Goal: Task Accomplishment & Management: Complete application form

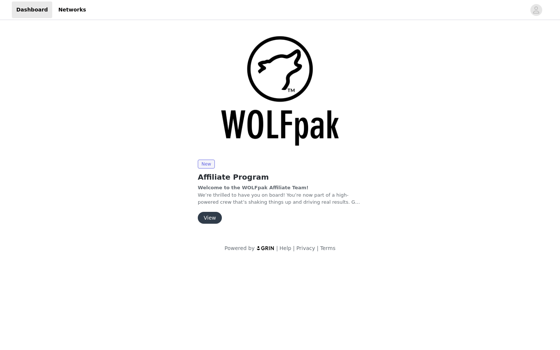
click at [205, 219] on button "View" at bounding box center [210, 218] width 24 height 12
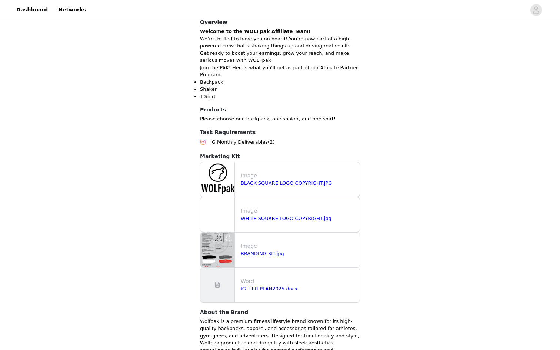
scroll to position [179, 0]
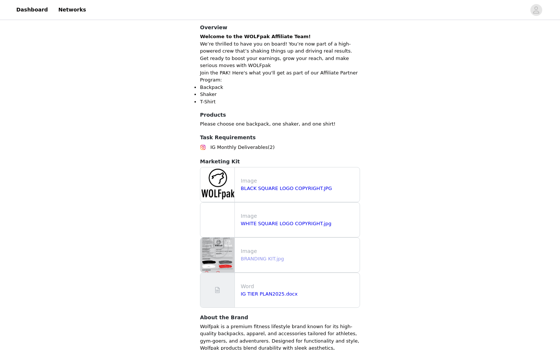
click at [254, 257] on link "BRANDING KIT.jpg" at bounding box center [262, 259] width 43 height 6
click at [260, 187] on link "BLACK SQUARE LOGO COPYRIGHT.JPG" at bounding box center [286, 188] width 91 height 6
click at [264, 223] on link "WHITE SQUARE LOGO COPYRIGHT.jpg" at bounding box center [286, 224] width 91 height 6
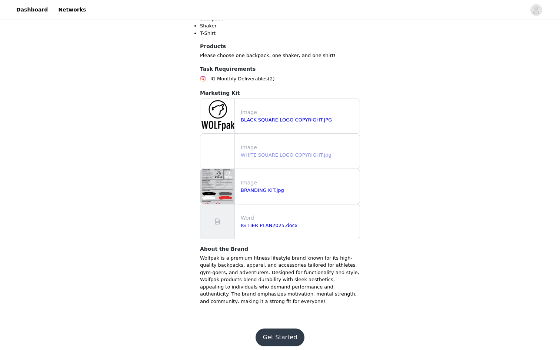
scroll to position [252, 0]
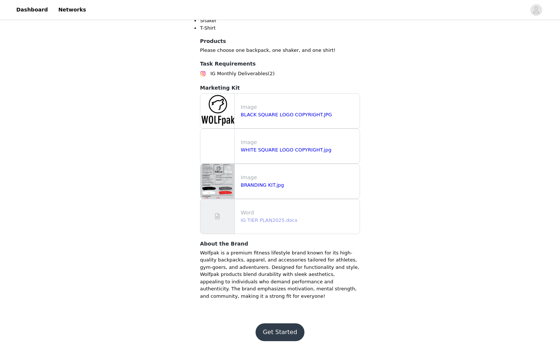
click at [264, 219] on link "IG TIER PLAN2025.docx" at bounding box center [269, 220] width 57 height 6
click at [281, 335] on button "Get Started" at bounding box center [279, 332] width 49 height 18
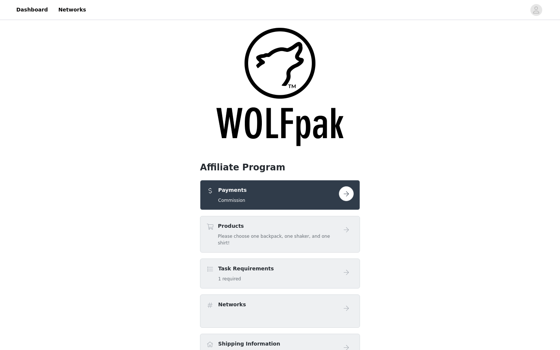
click at [348, 196] on button "button" at bounding box center [346, 193] width 15 height 15
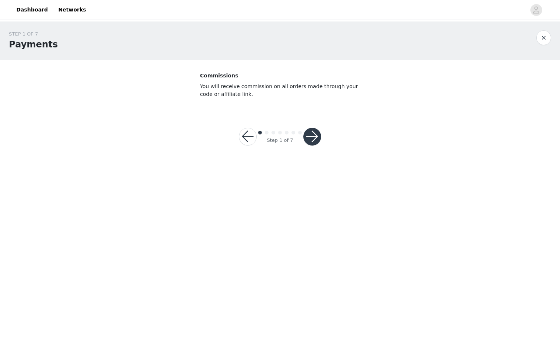
click at [312, 137] on button "button" at bounding box center [312, 137] width 18 height 18
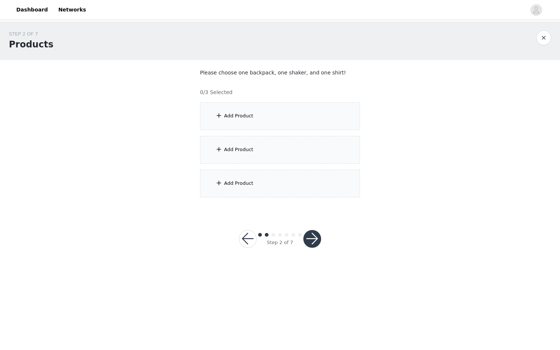
click at [297, 118] on div "Add Product" at bounding box center [280, 116] width 160 height 28
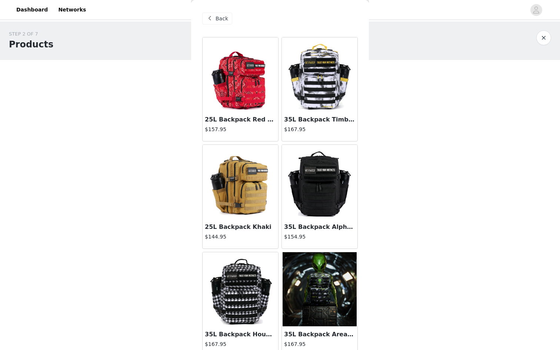
click at [242, 283] on img at bounding box center [240, 289] width 74 height 74
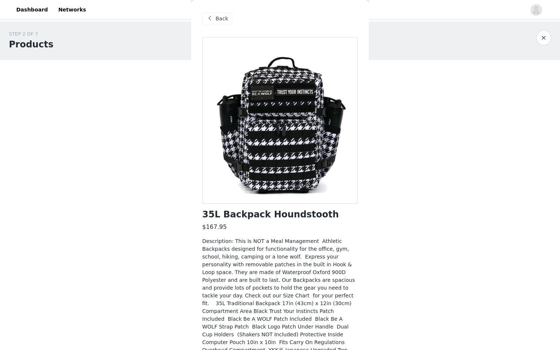
click at [228, 20] on div "Back" at bounding box center [217, 19] width 30 height 12
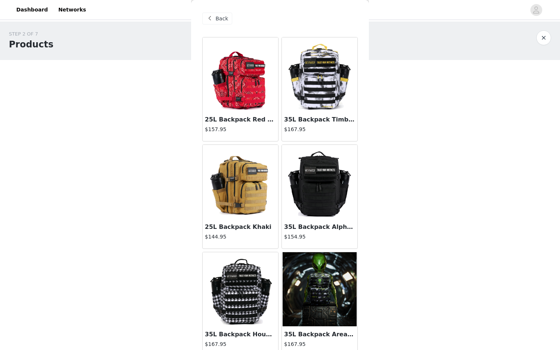
click at [305, 73] on img at bounding box center [319, 74] width 74 height 74
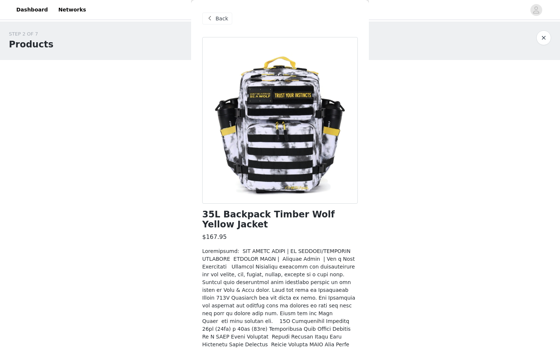
click at [214, 17] on div "Back" at bounding box center [217, 19] width 30 height 12
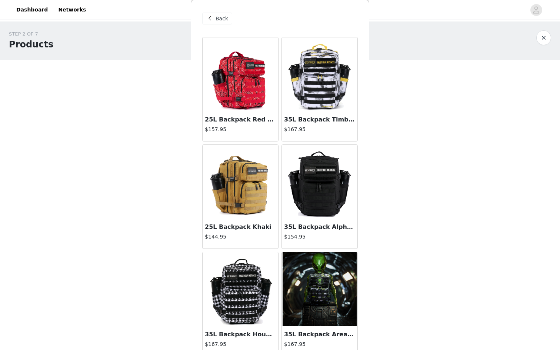
click at [260, 285] on img at bounding box center [240, 289] width 74 height 74
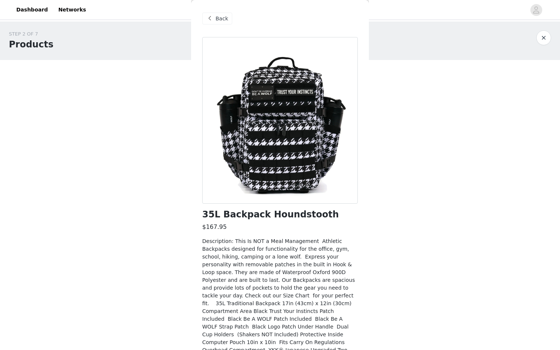
click at [218, 20] on span "Back" at bounding box center [221, 19] width 13 height 8
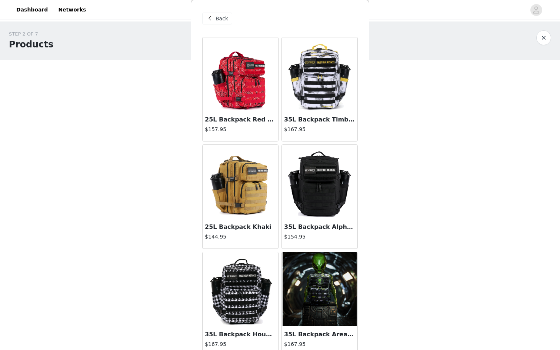
click at [322, 177] on img at bounding box center [319, 182] width 74 height 74
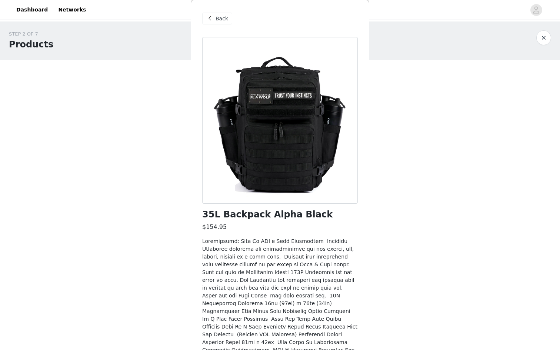
click at [214, 16] on div "Back" at bounding box center [217, 19] width 30 height 12
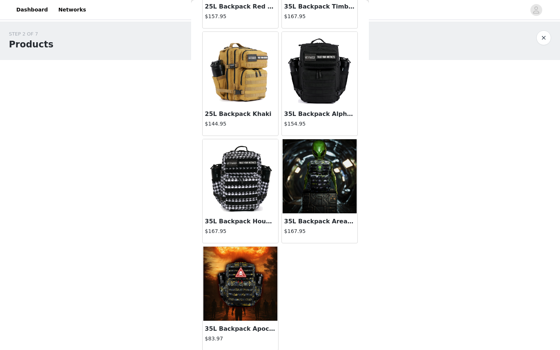
scroll to position [113, 0]
click at [322, 130] on div "$154.95" at bounding box center [319, 125] width 71 height 11
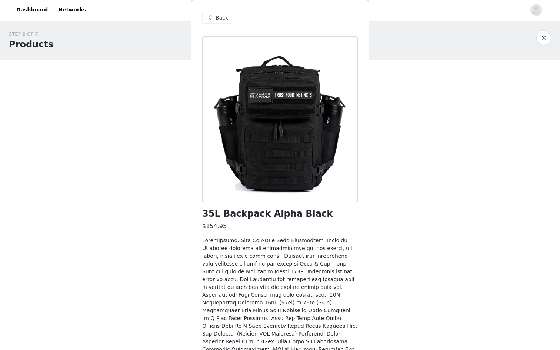
scroll to position [58, 0]
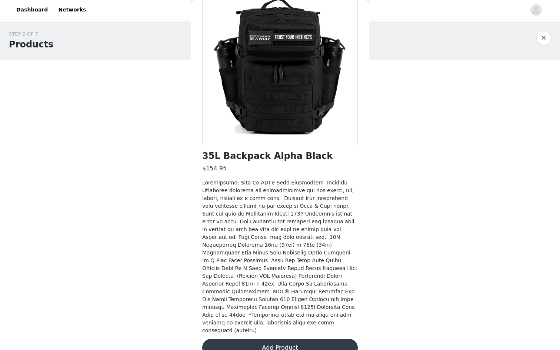
click at [252, 339] on button "Add Product" at bounding box center [279, 348] width 155 height 18
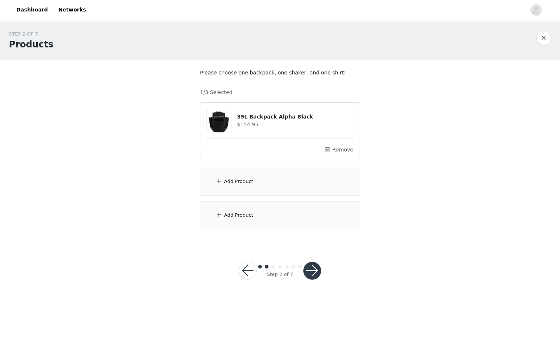
click at [251, 186] on div "Add Product" at bounding box center [280, 182] width 160 height 28
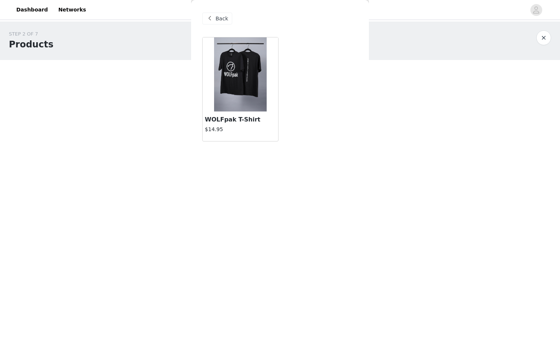
click at [238, 104] on img at bounding box center [240, 74] width 53 height 74
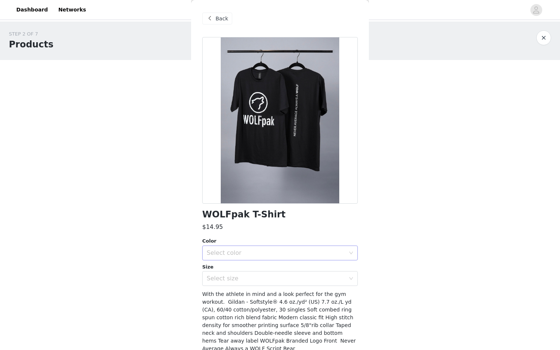
click at [226, 248] on div "Select color" at bounding box center [278, 253] width 142 height 14
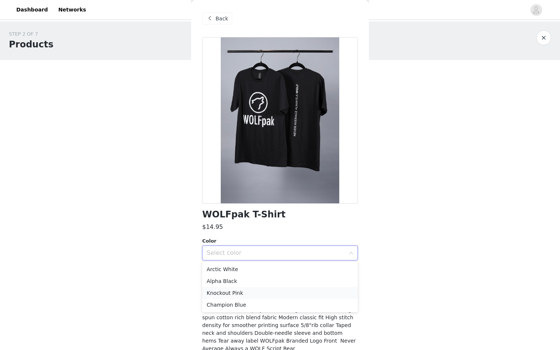
click at [225, 293] on li "Knockout Pink" at bounding box center [279, 293] width 155 height 12
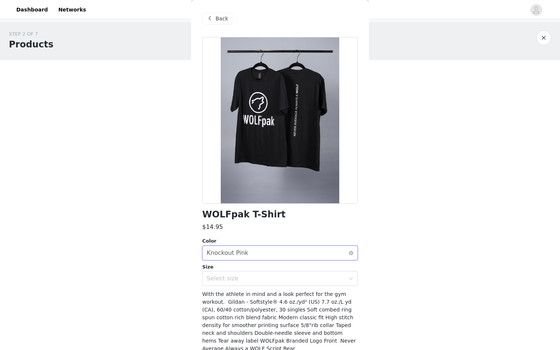
click at [240, 250] on div "Knockout Pink" at bounding box center [227, 253] width 41 height 14
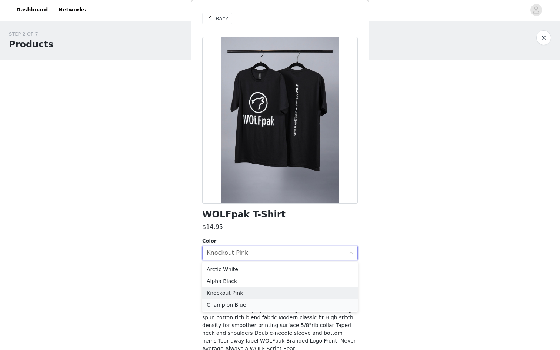
click at [228, 302] on li "Champion Blue" at bounding box center [279, 305] width 155 height 12
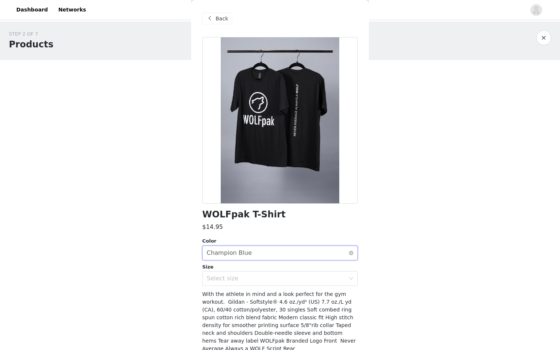
click at [234, 253] on div "Champion Blue" at bounding box center [229, 253] width 45 height 14
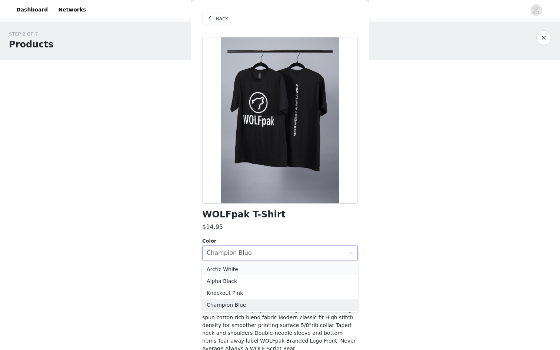
click at [230, 272] on li "Arctic White" at bounding box center [279, 269] width 155 height 12
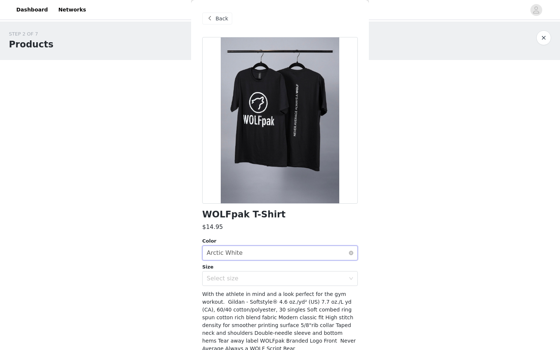
click at [230, 256] on div "Arctic White" at bounding box center [225, 253] width 36 height 14
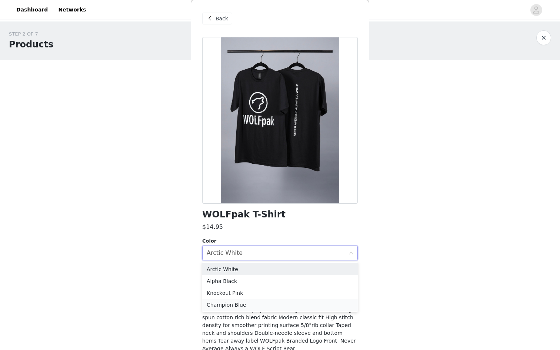
click at [225, 304] on li "Champion Blue" at bounding box center [279, 305] width 155 height 12
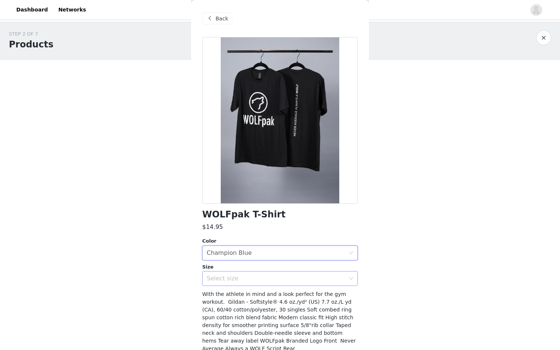
click at [228, 277] on div "Select size" at bounding box center [276, 278] width 138 height 7
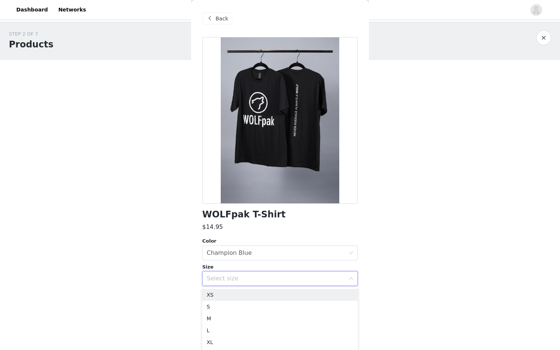
scroll to position [26, 0]
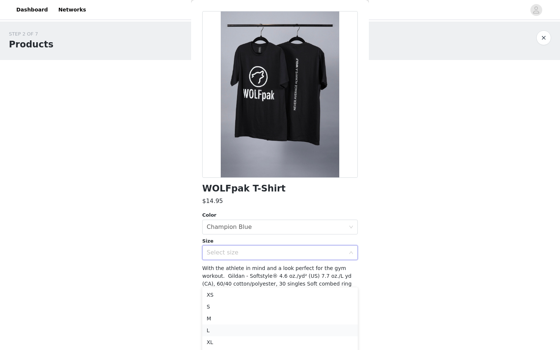
click at [212, 330] on li "L" at bounding box center [279, 330] width 155 height 12
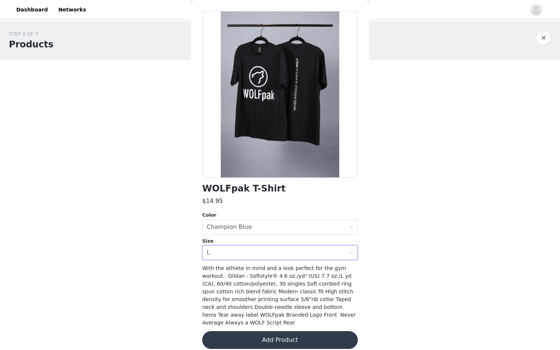
click at [243, 331] on button "Add Product" at bounding box center [279, 340] width 155 height 18
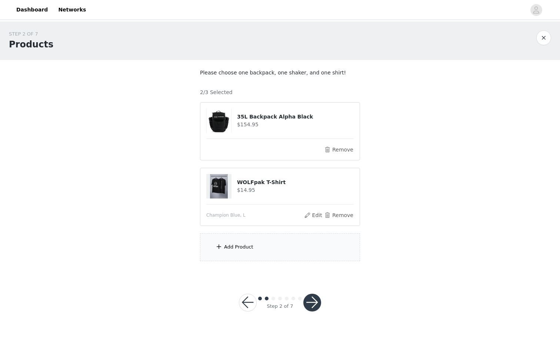
click at [269, 251] on div "Add Product" at bounding box center [280, 247] width 160 height 28
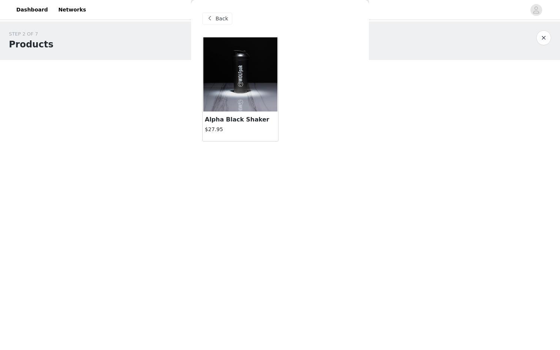
click at [250, 83] on img at bounding box center [240, 74] width 74 height 74
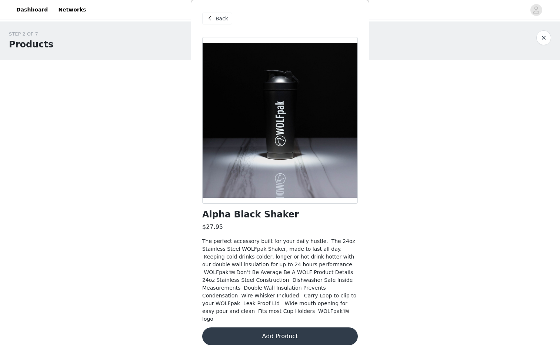
click at [259, 332] on button "Add Product" at bounding box center [279, 336] width 155 height 18
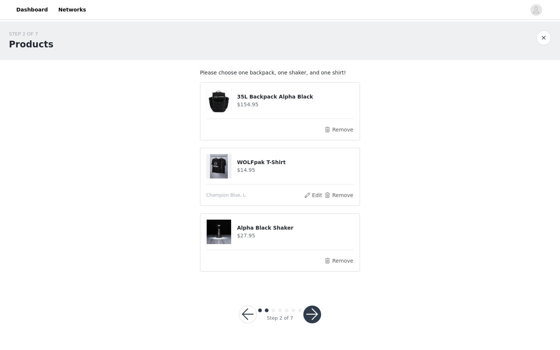
click at [311, 315] on button "button" at bounding box center [312, 314] width 18 height 18
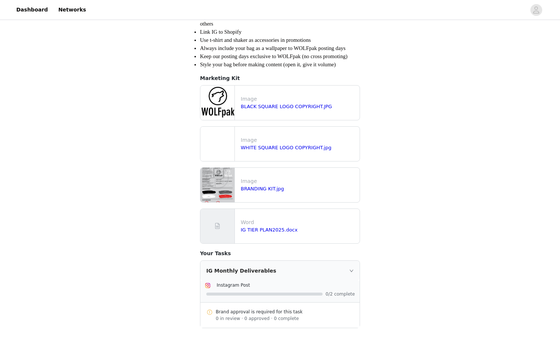
scroll to position [251, 0]
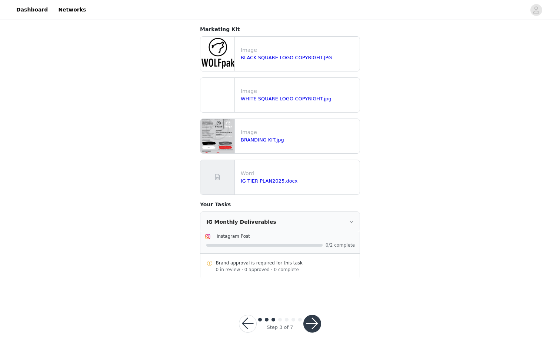
click at [311, 327] on button "button" at bounding box center [312, 324] width 18 height 18
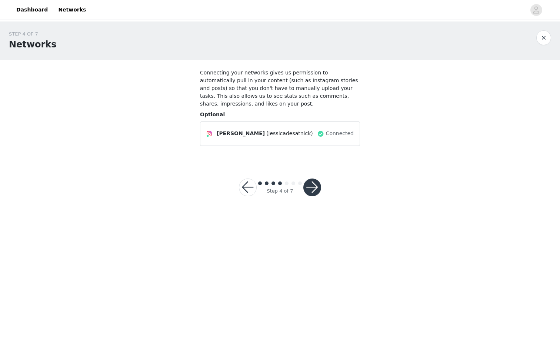
click at [310, 187] on button "button" at bounding box center [312, 187] width 18 height 18
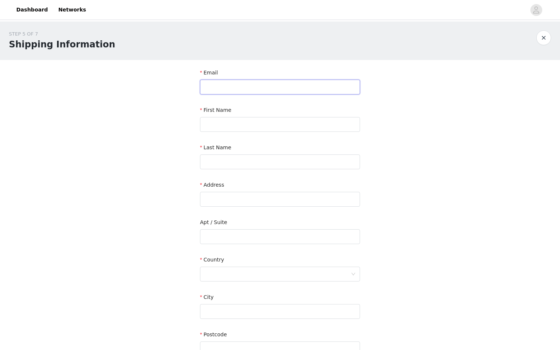
click at [265, 86] on input "text" at bounding box center [280, 87] width 160 height 15
type input "jessicadesatnick@gmail.com"
type input "Jessica"
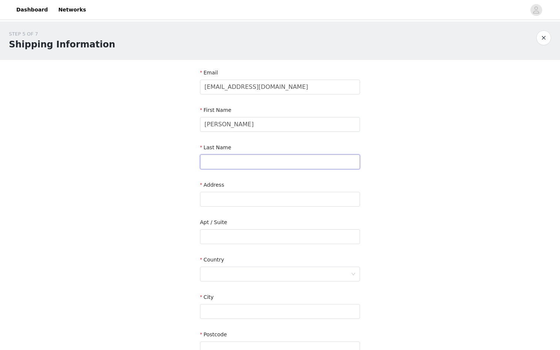
type input "Desatnick"
type input "7307 Sideoats Gama St"
type input "Frisco"
type input "75033-3313"
click at [229, 273] on div at bounding box center [277, 274] width 146 height 14
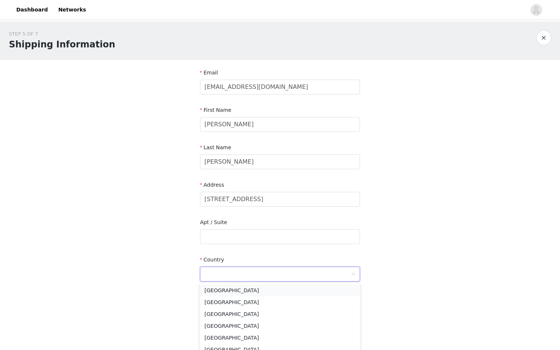
click at [227, 292] on li "United States" at bounding box center [280, 290] width 160 height 12
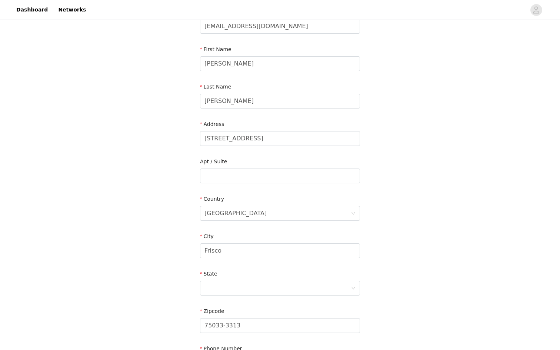
scroll to position [58, 0]
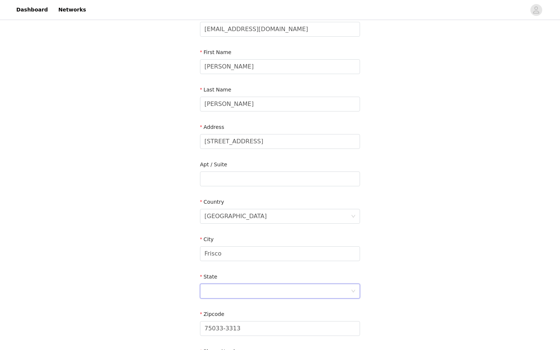
click at [227, 292] on div at bounding box center [277, 291] width 146 height 14
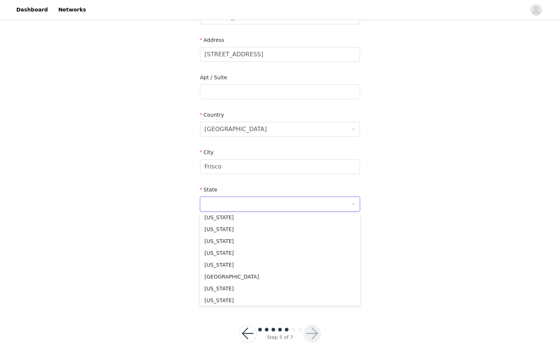
scroll to position [605, 0]
click at [219, 241] on li "Texas" at bounding box center [280, 243] width 160 height 12
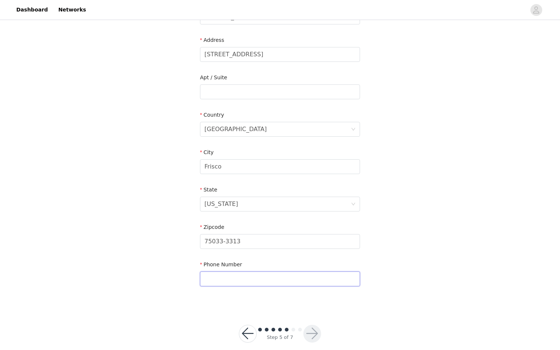
click at [216, 281] on input "text" at bounding box center [280, 278] width 160 height 15
type input "3013375779"
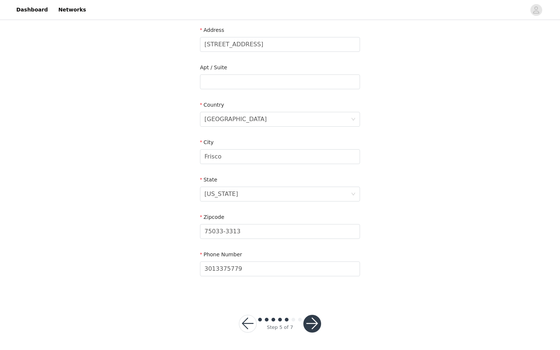
click at [313, 327] on button "button" at bounding box center [312, 324] width 18 height 18
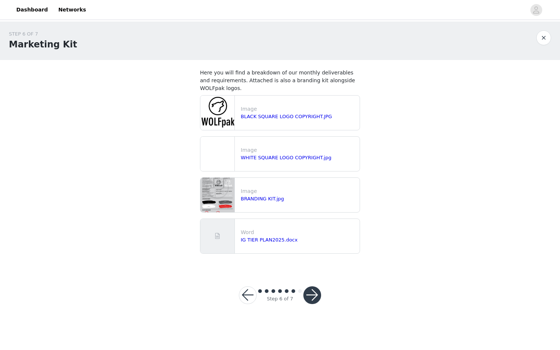
click at [315, 293] on button "button" at bounding box center [312, 295] width 18 height 18
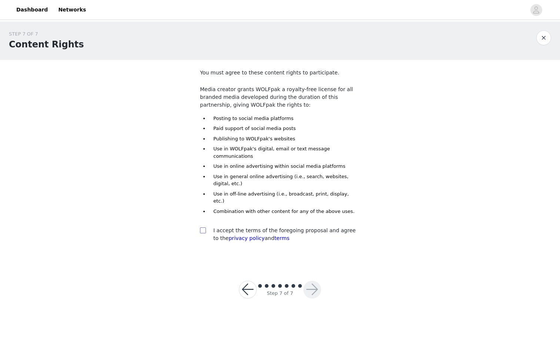
click at [204, 227] on input "checkbox" at bounding box center [202, 229] width 5 height 5
checkbox input "true"
click at [308, 281] on button "button" at bounding box center [312, 290] width 18 height 18
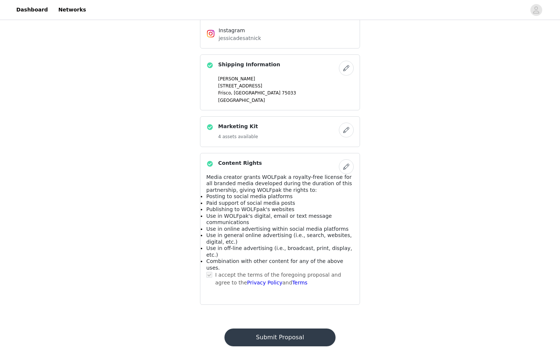
scroll to position [392, 0]
click at [291, 328] on button "Submit Proposal" at bounding box center [279, 337] width 111 height 18
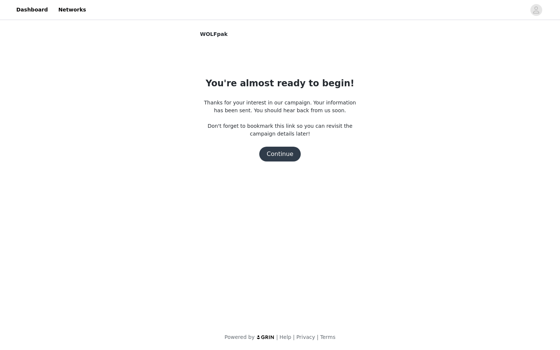
click at [285, 157] on button "Continue" at bounding box center [279, 154] width 41 height 15
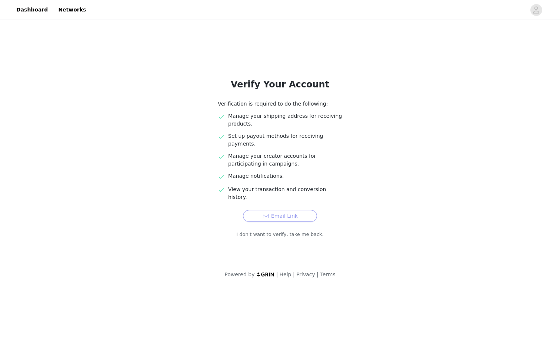
click at [278, 210] on button "Email Link" at bounding box center [280, 216] width 74 height 12
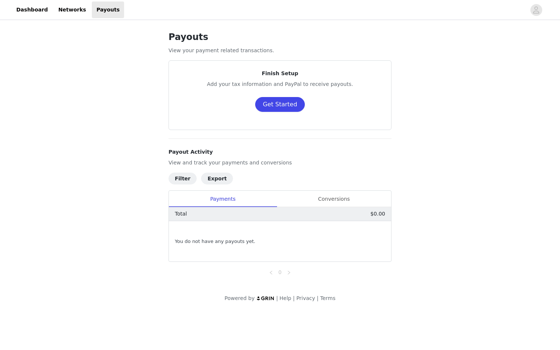
click at [267, 104] on button "Get Started" at bounding box center [280, 104] width 50 height 15
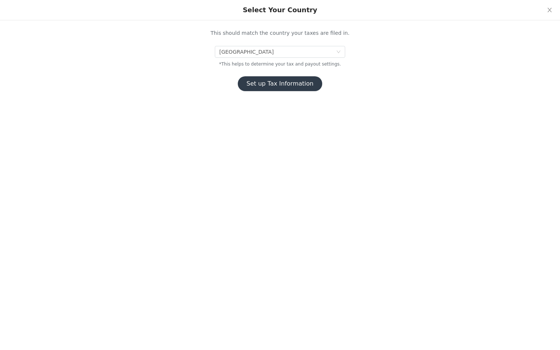
click at [268, 82] on button "Set up Tax Information" at bounding box center [280, 83] width 85 height 15
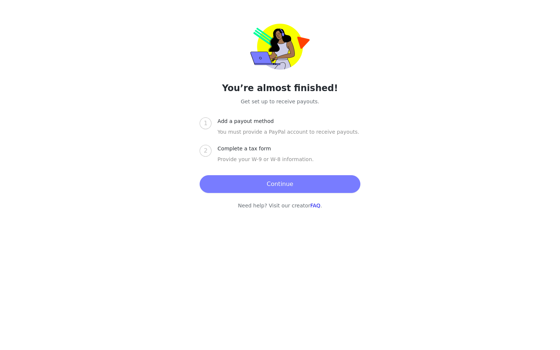
click at [267, 184] on button "Continue" at bounding box center [280, 184] width 160 height 18
